Goal: Find specific page/section: Find specific page/section

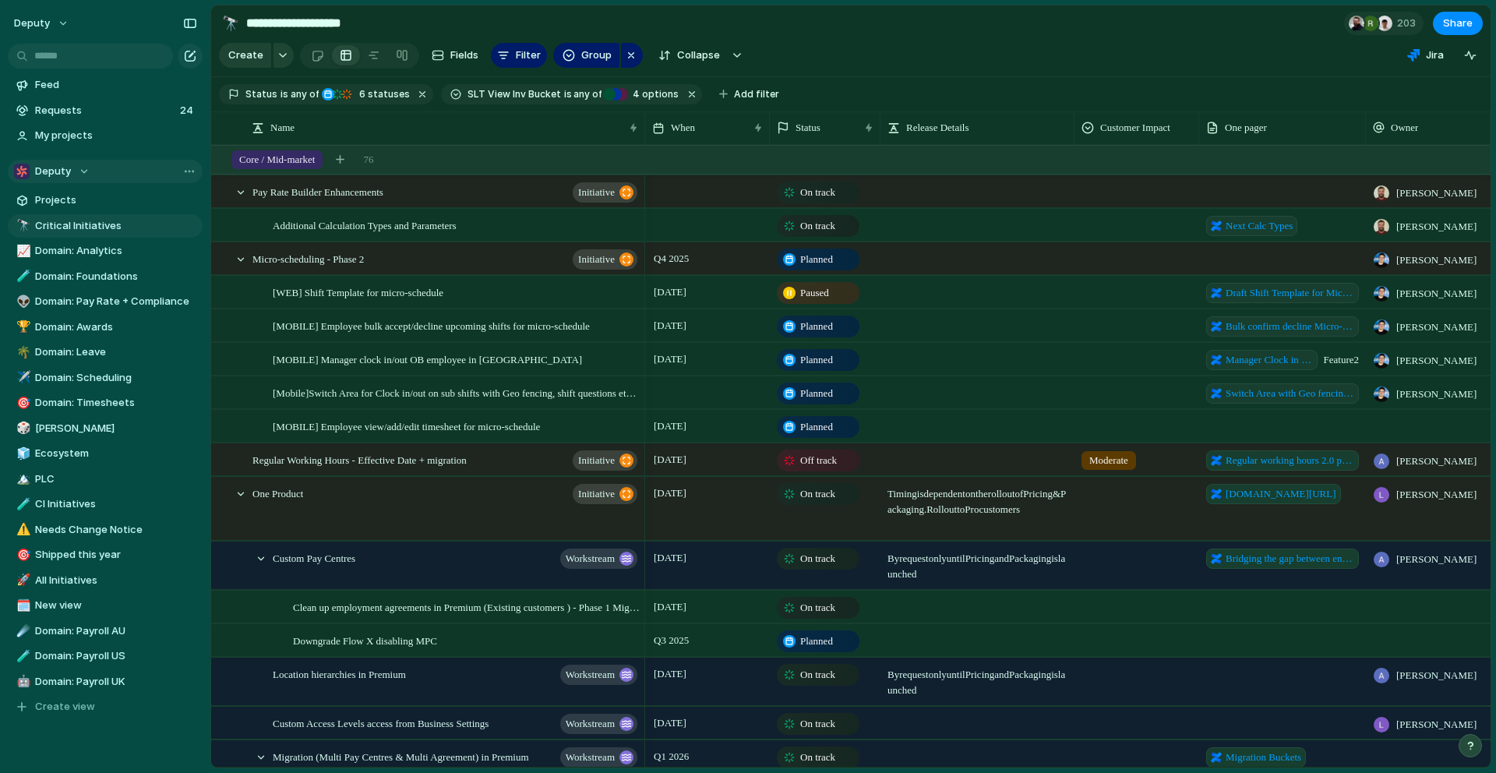
click at [79, 178] on div "Deputy" at bounding box center [52, 172] width 76 height 16
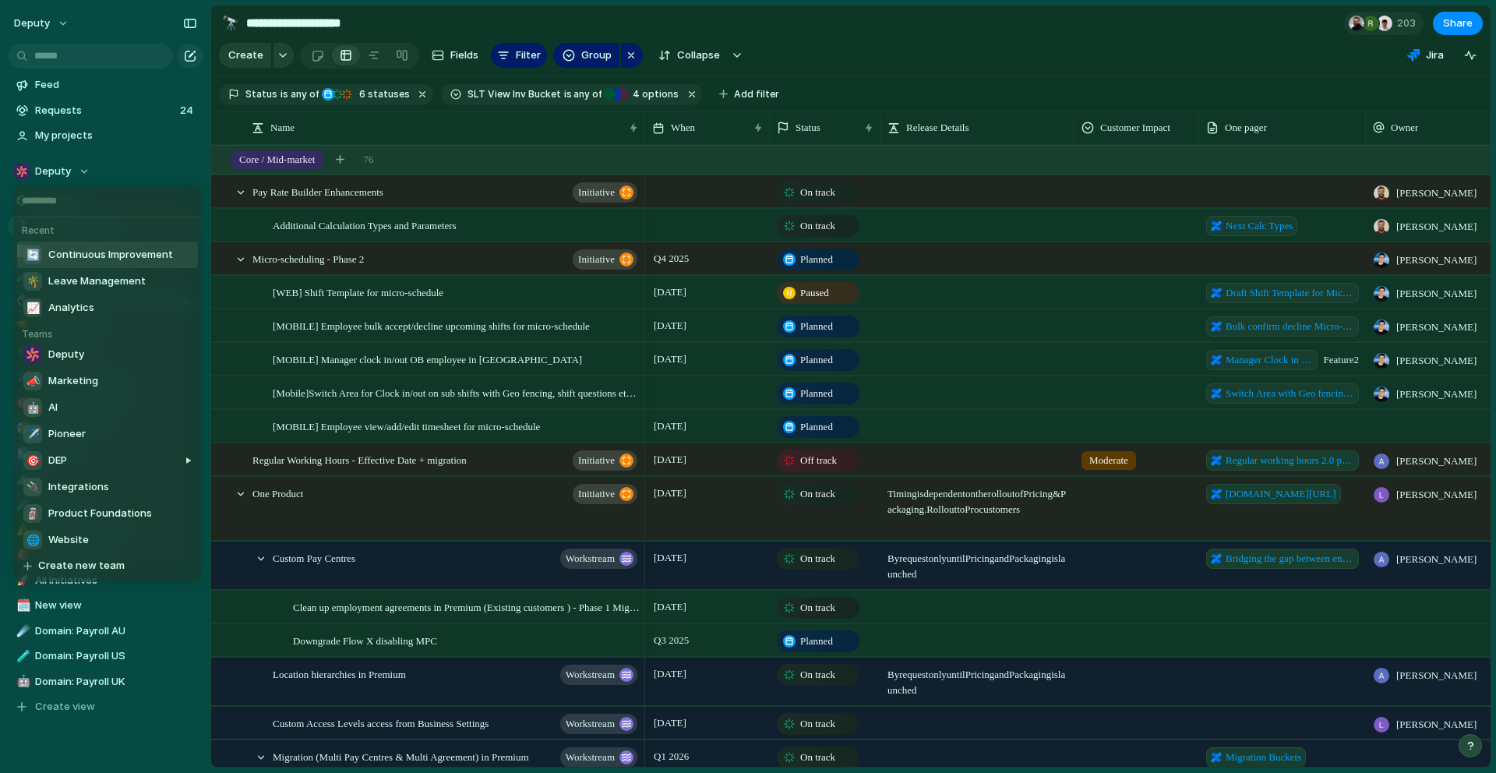
click at [87, 257] on span "Continuous Improvement" at bounding box center [110, 255] width 125 height 16
